Goal: Task Accomplishment & Management: Use online tool/utility

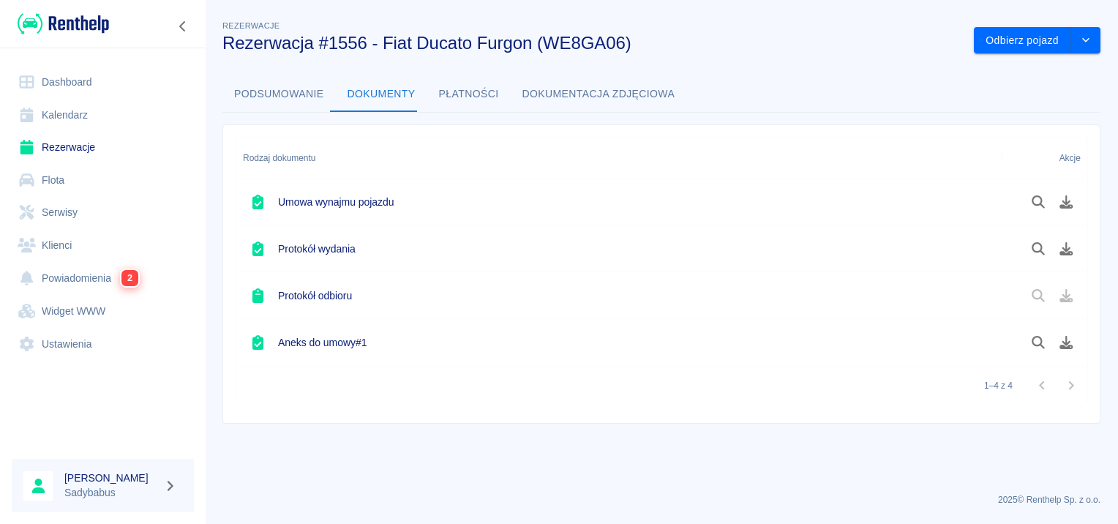
click at [54, 154] on link "Rezerwacje" at bounding box center [103, 147] width 182 height 33
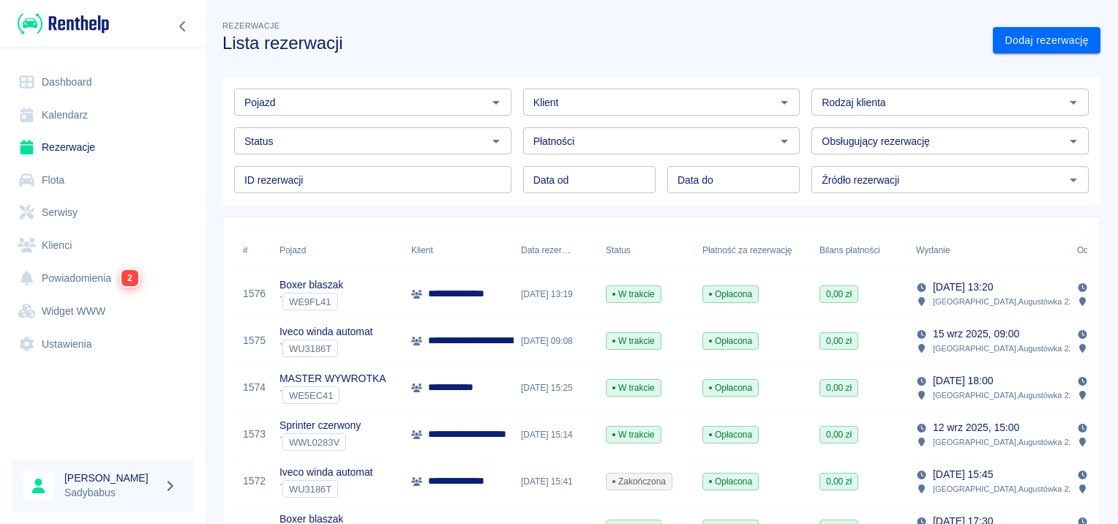
click at [456, 341] on p "**********" at bounding box center [561, 340] width 266 height 15
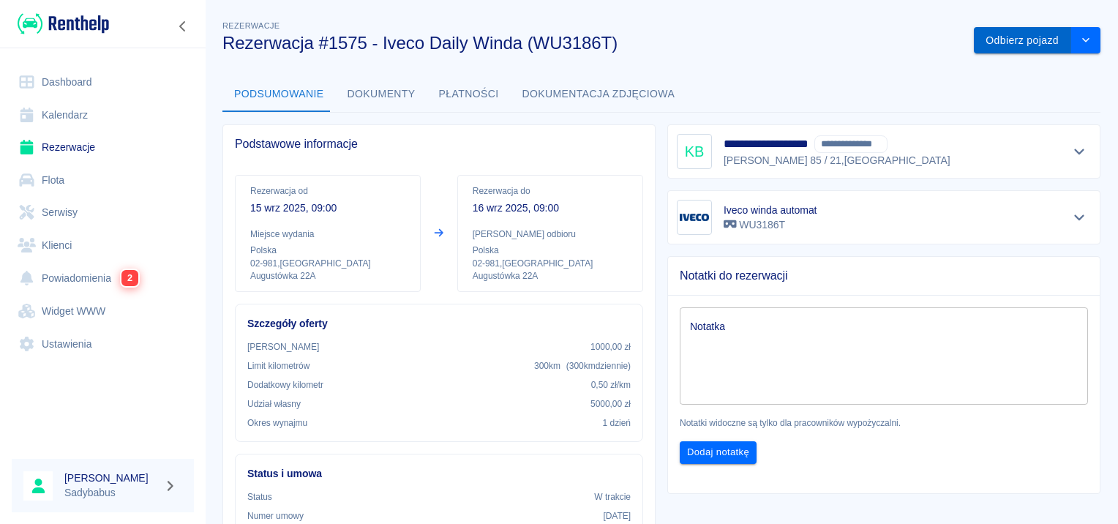
click at [991, 35] on button "Odbierz pojazd" at bounding box center [1022, 40] width 97 height 27
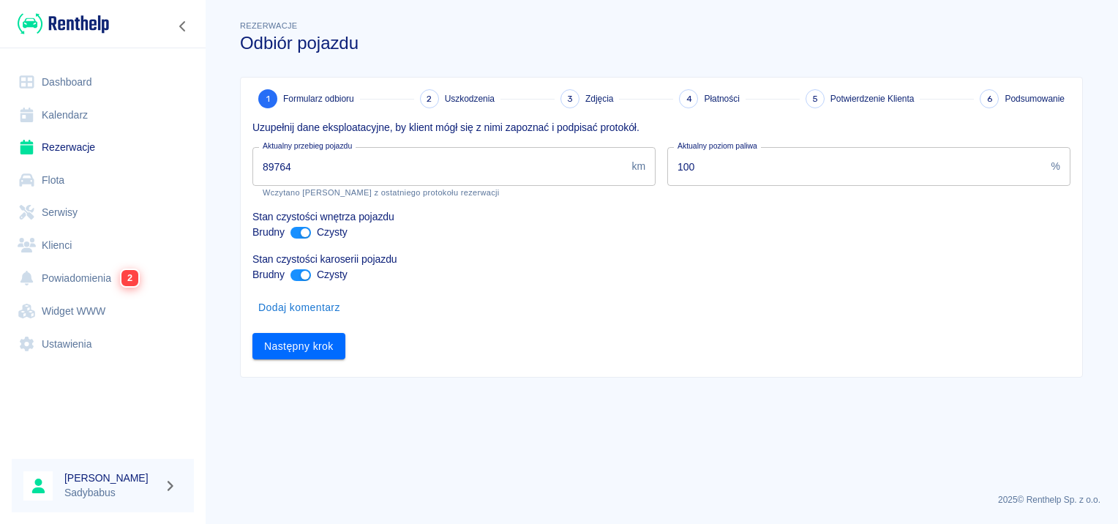
click at [421, 170] on input "89764" at bounding box center [438, 166] width 373 height 39
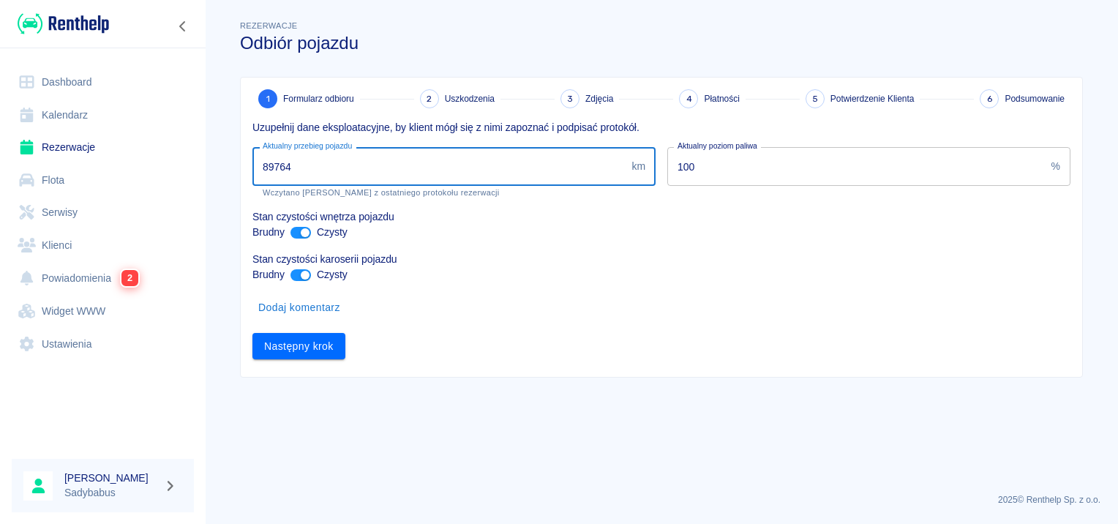
click at [421, 168] on input "89764" at bounding box center [438, 166] width 373 height 39
type input "89879"
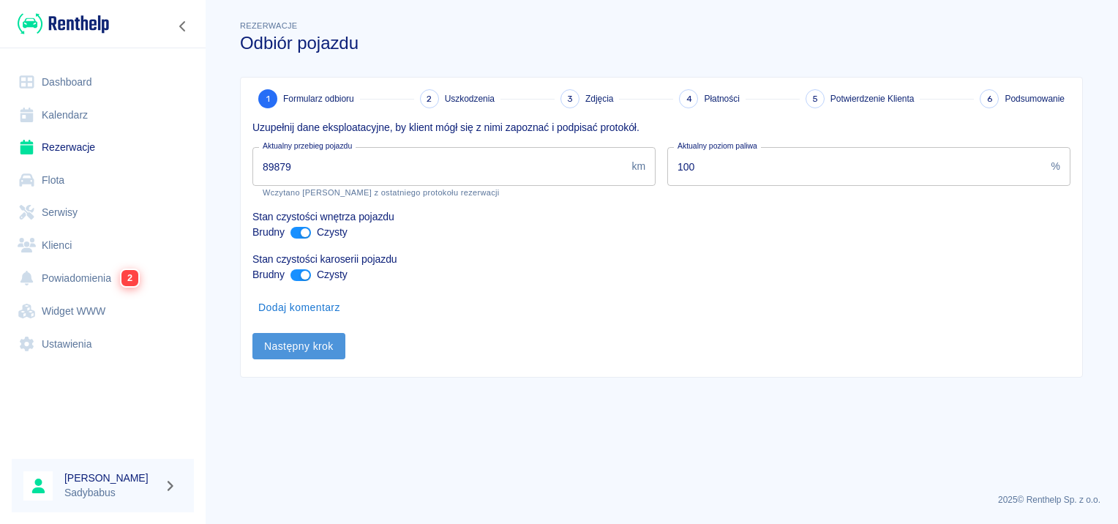
click at [320, 345] on button "Następny krok" at bounding box center [298, 346] width 93 height 27
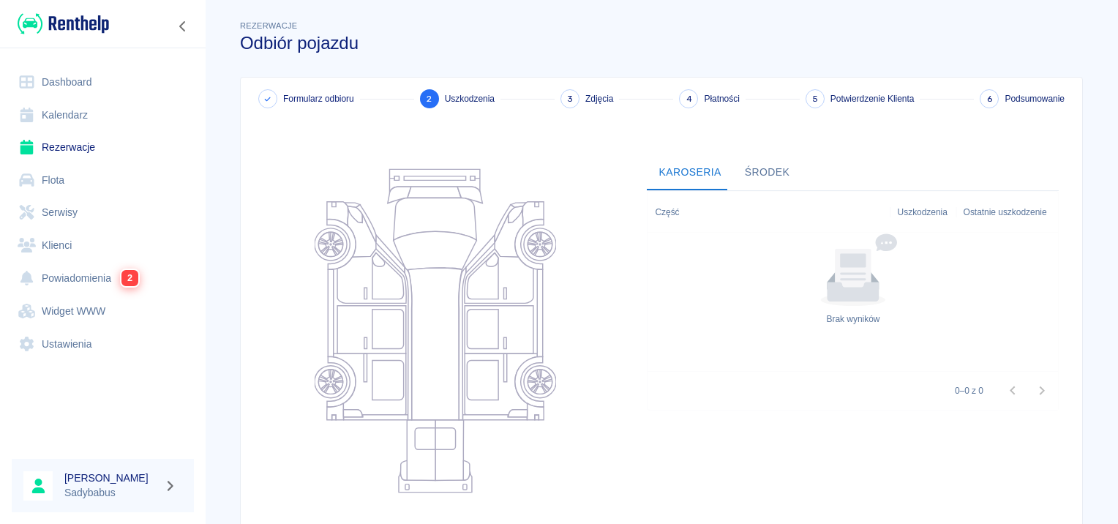
scroll to position [174, 0]
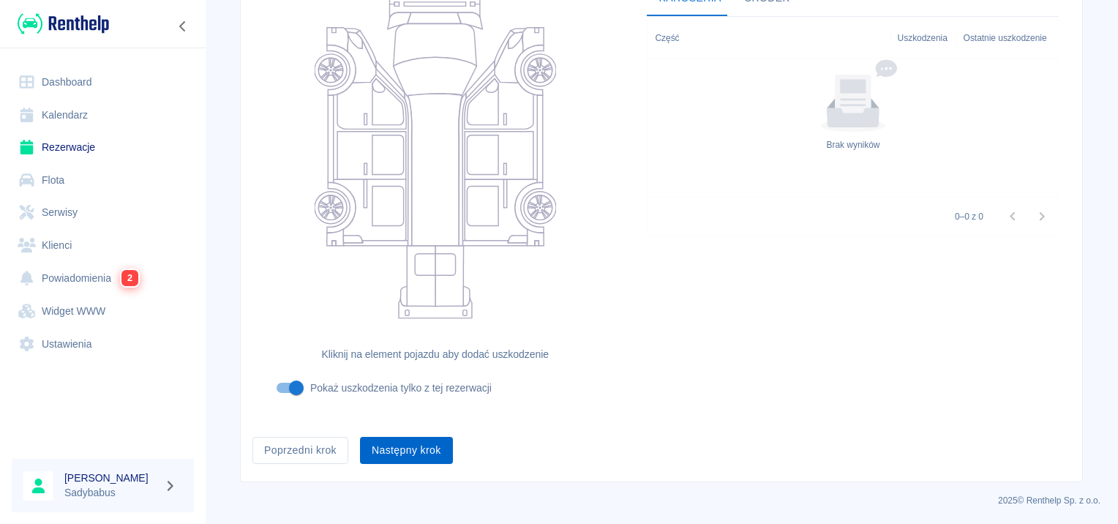
click at [413, 448] on button "Następny krok" at bounding box center [406, 450] width 93 height 27
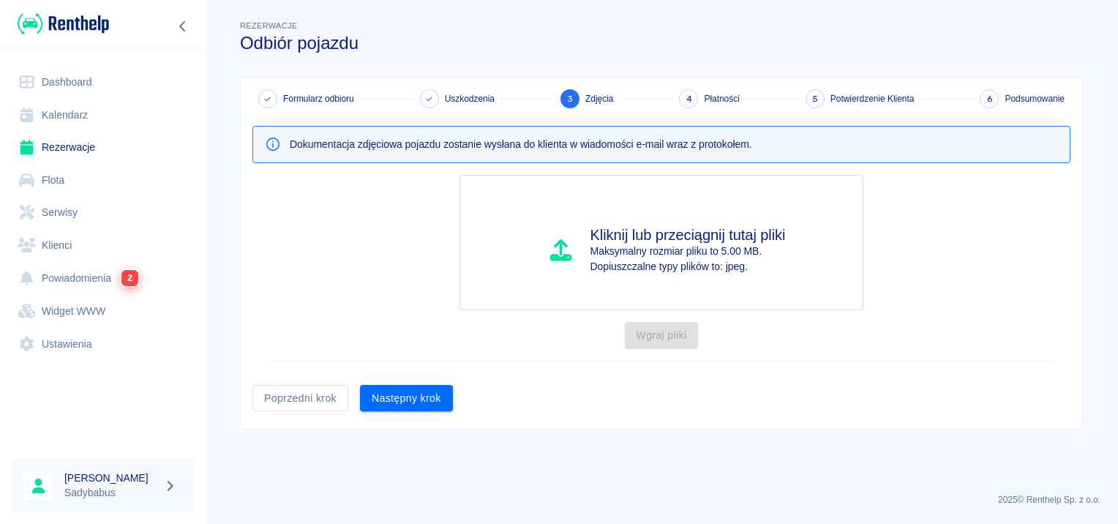
scroll to position [0, 0]
click at [394, 398] on button "Następny krok" at bounding box center [406, 398] width 93 height 27
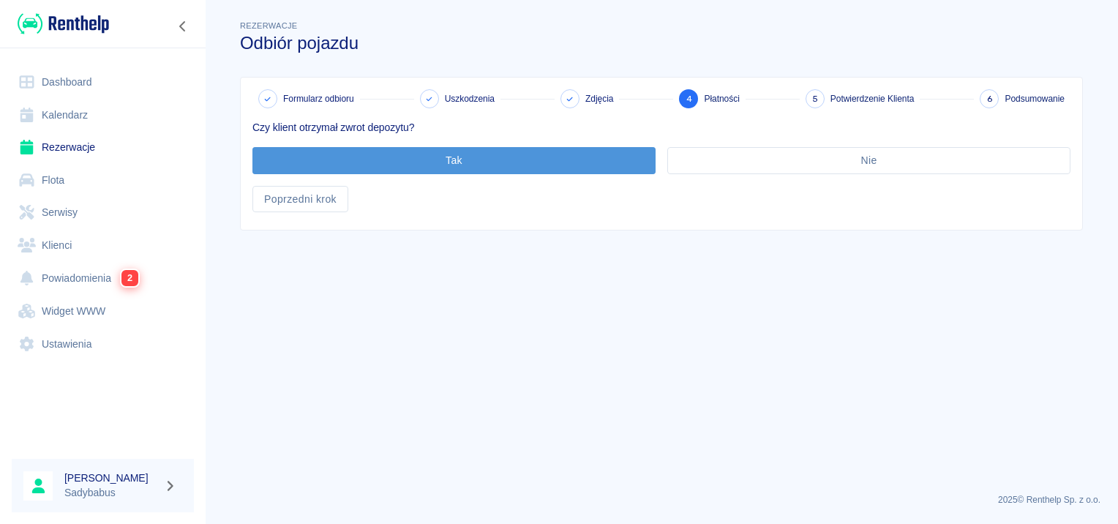
click at [434, 163] on button "Tak" at bounding box center [453, 160] width 403 height 27
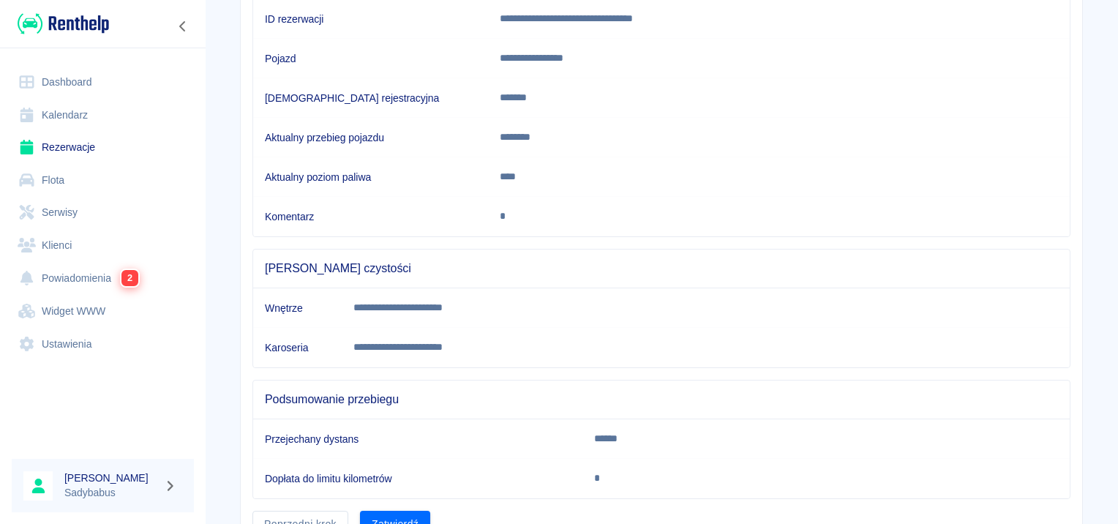
scroll to position [258, 0]
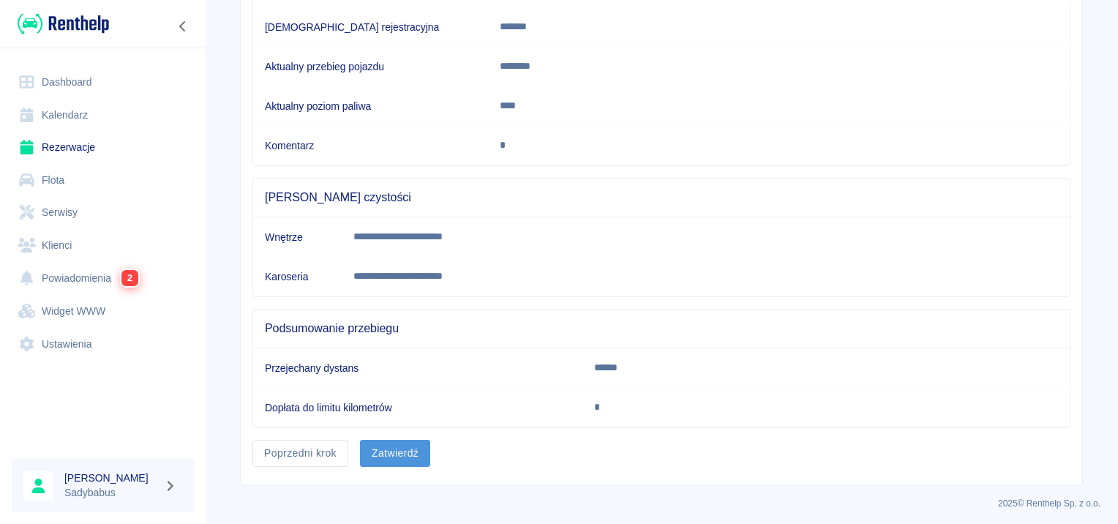
click at [404, 446] on button "Zatwierdź" at bounding box center [395, 453] width 70 height 27
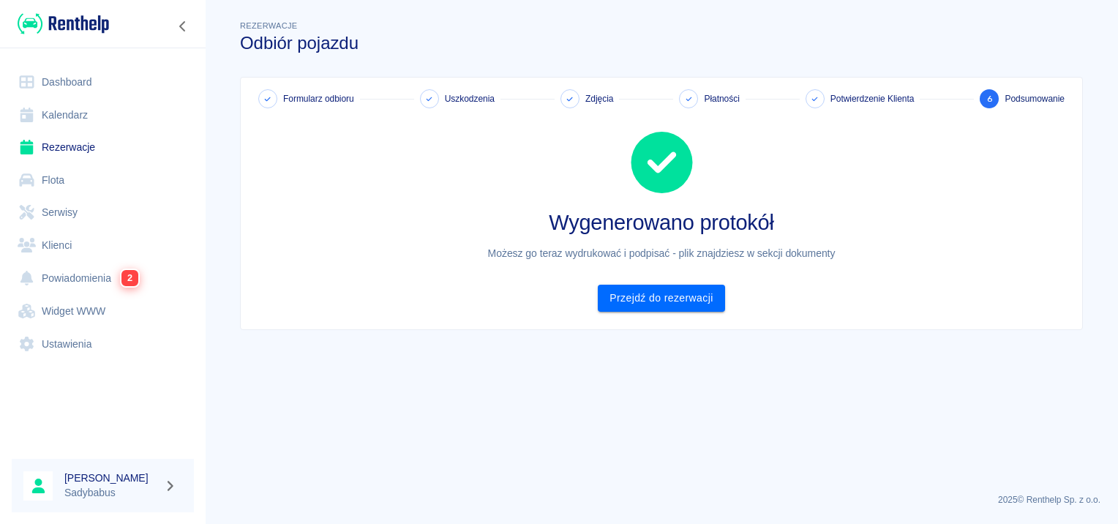
scroll to position [0, 0]
click at [670, 300] on link "Przejdź do rezerwacji" at bounding box center [661, 298] width 127 height 27
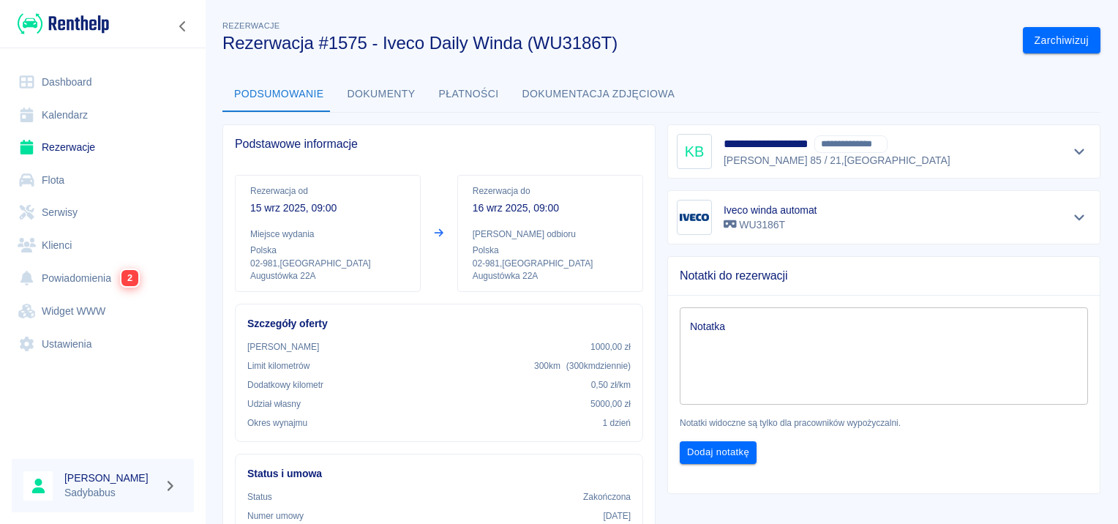
click at [464, 93] on button "Płatności" at bounding box center [468, 94] width 83 height 35
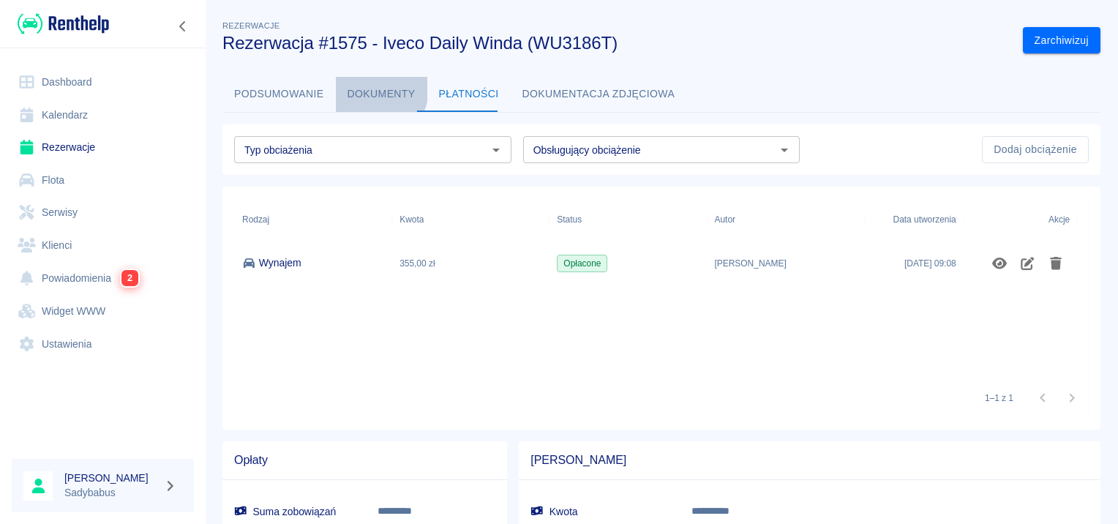
click at [364, 89] on button "Dokumenty" at bounding box center [381, 94] width 91 height 35
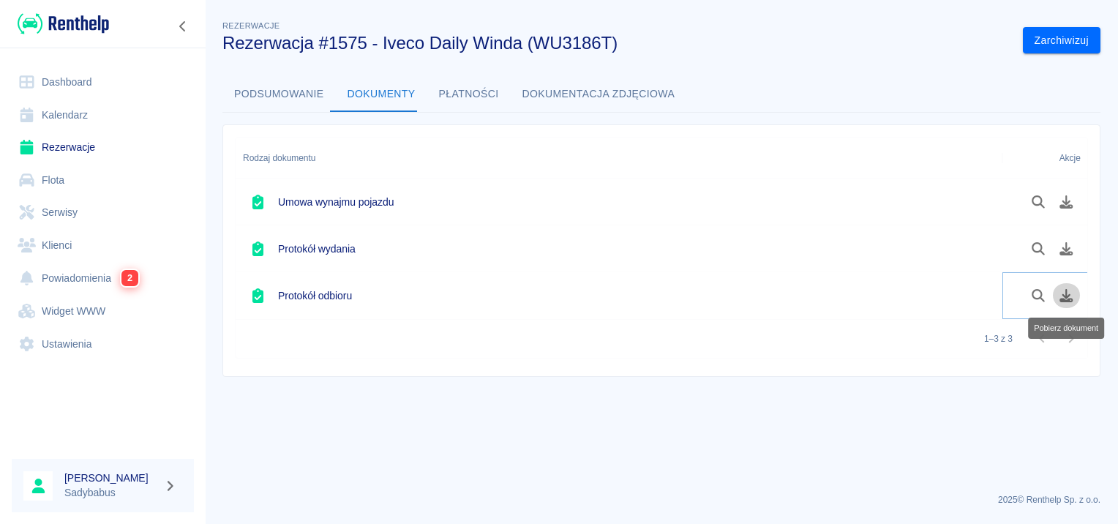
click at [1069, 294] on icon "Pobierz dokument" at bounding box center [1066, 295] width 13 height 13
